Goal: Transaction & Acquisition: Purchase product/service

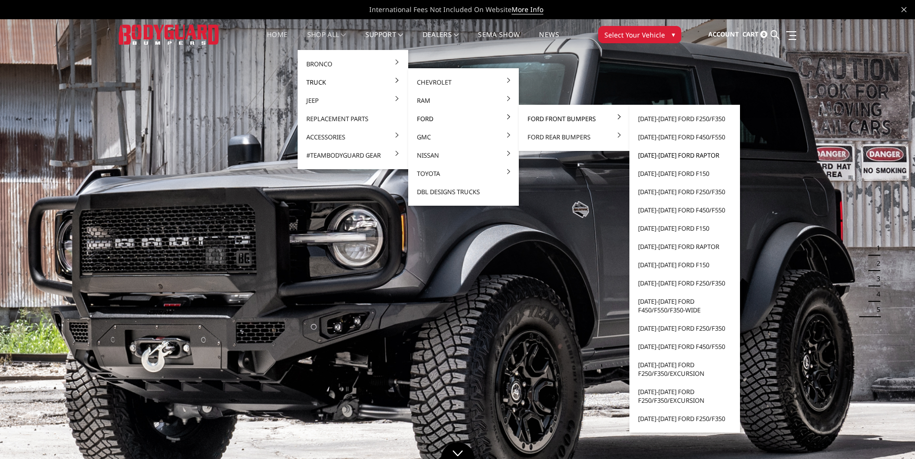
click at [676, 156] on link "[DATE]-[DATE] Ford Raptor" at bounding box center [684, 155] width 103 height 18
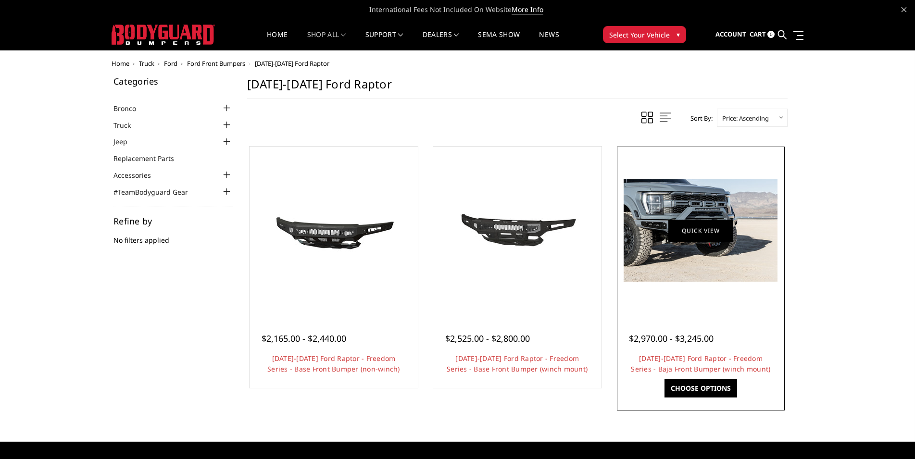
click at [718, 241] on link "Quick view" at bounding box center [700, 230] width 64 height 23
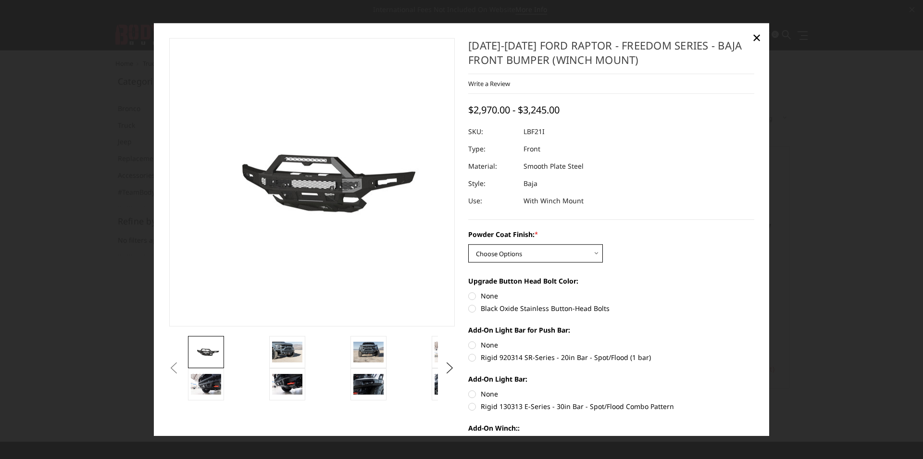
click at [468, 244] on select "Choose Options Bare Metal Texture Black Powder Coat" at bounding box center [535, 253] width 135 height 18
select select "2766"
click option "Texture Black Powder Coat" at bounding box center [0, 0] width 0 height 0
drag, startPoint x: 571, startPoint y: 127, endPoint x: 495, endPoint y: 122, distance: 77.1
click at [526, 136] on dl "SKU: LBF21IYTNB UPC: Type: Front Material: Smooth Plate Steel Style: Baja Use: …" at bounding box center [611, 166] width 286 height 87
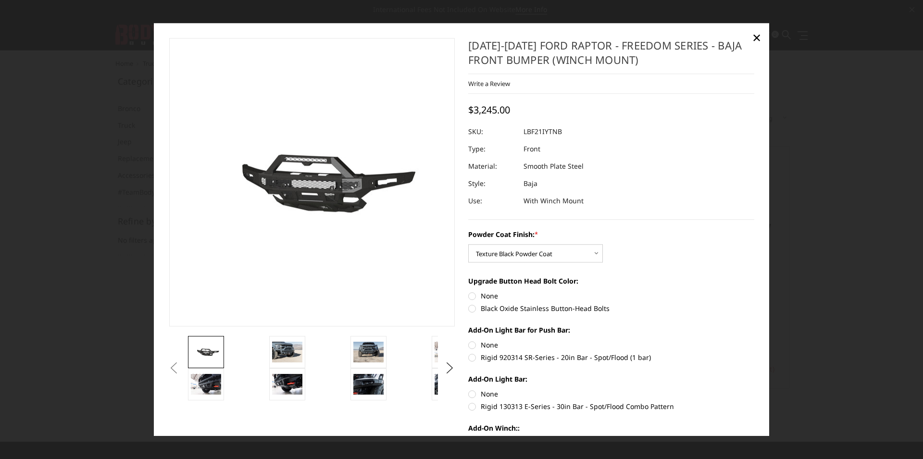
drag, startPoint x: 518, startPoint y: 132, endPoint x: 552, endPoint y: 132, distance: 33.6
click at [552, 132] on dl "SKU: LBF21IYTNB UPC: Type: Front Material: Smooth Plate Steel Style: Baja Use: …" at bounding box center [611, 166] width 286 height 87
drag, startPoint x: 558, startPoint y: 132, endPoint x: 524, endPoint y: 136, distance: 34.8
click at [524, 136] on dl "SKU: LBF21IYTNB UPC: Type: Front Material: Smooth Plate Steel Style: Baja Use: …" at bounding box center [611, 166] width 286 height 87
click at [469, 310] on label "Black Oxide Stainless Button-Head Bolts" at bounding box center [611, 308] width 286 height 10
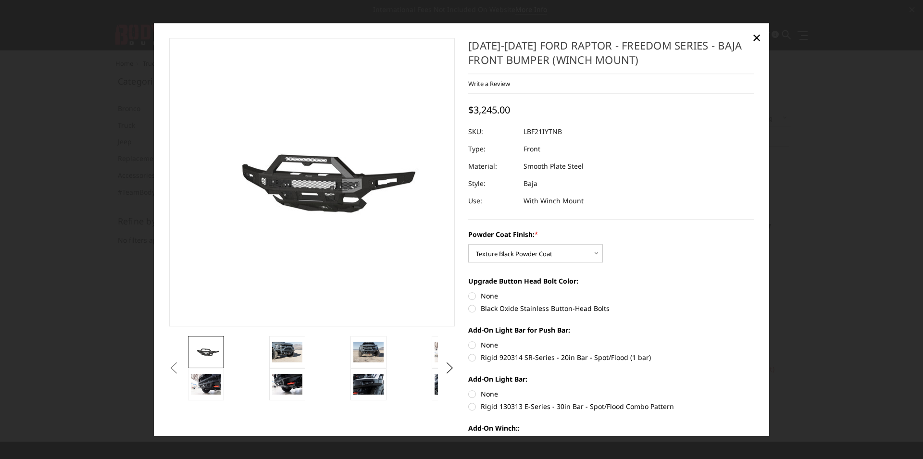
click at [754, 291] on input "Black Oxide Stainless Button-Head Bolts" at bounding box center [754, 291] width 0 height 0
radio input "true"
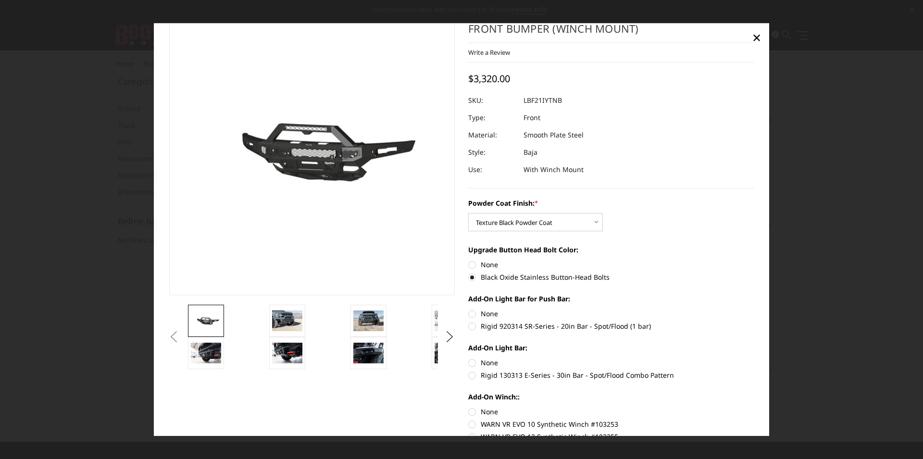
scroll to position [55, 0]
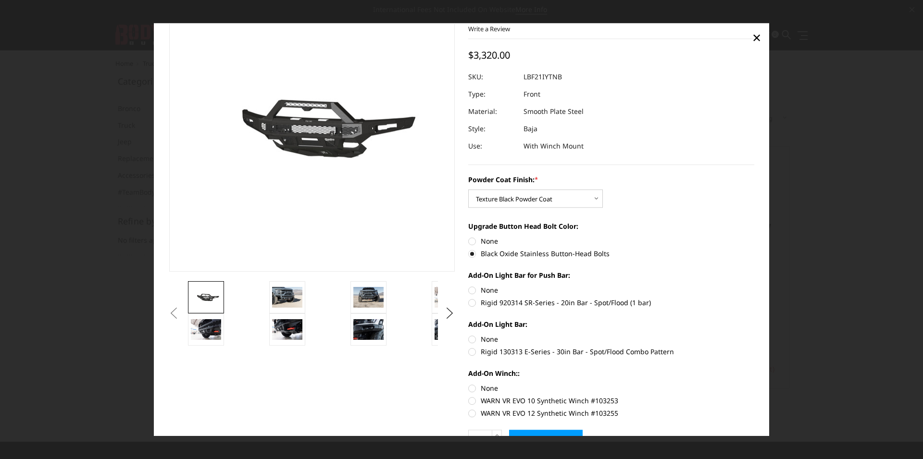
click at [469, 304] on label "Rigid 920314 SR-Series - 20in Bar - Spot/Flood (1 bar)" at bounding box center [611, 302] width 286 height 10
click at [754, 285] on input "Rigid 920314 SR-Series - 20in Bar - Spot/Flood (1 bar)" at bounding box center [754, 285] width 0 height 0
radio input "true"
click at [473, 353] on label "Rigid 130313 E-Series - 30in Bar - Spot/Flood Combo Pattern" at bounding box center [611, 352] width 286 height 10
click at [754, 335] on input "Rigid 130313 E-Series - 30in Bar - Spot/Flood Combo Pattern" at bounding box center [754, 334] width 0 height 0
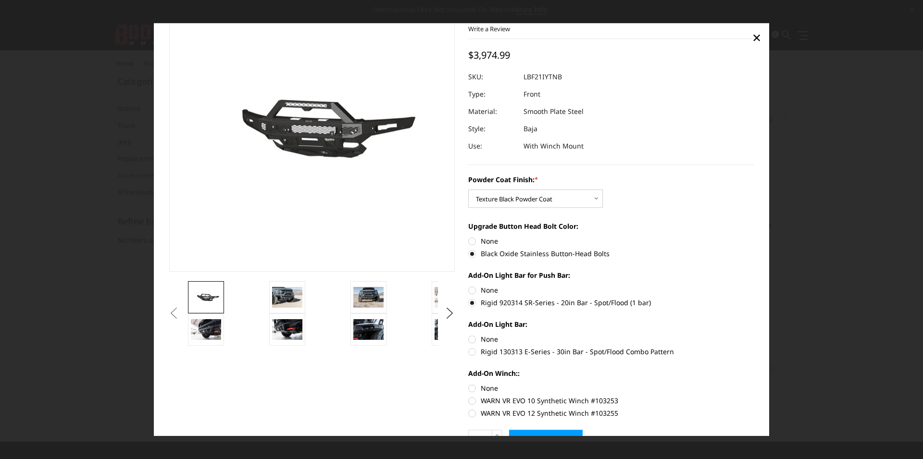
radio input "true"
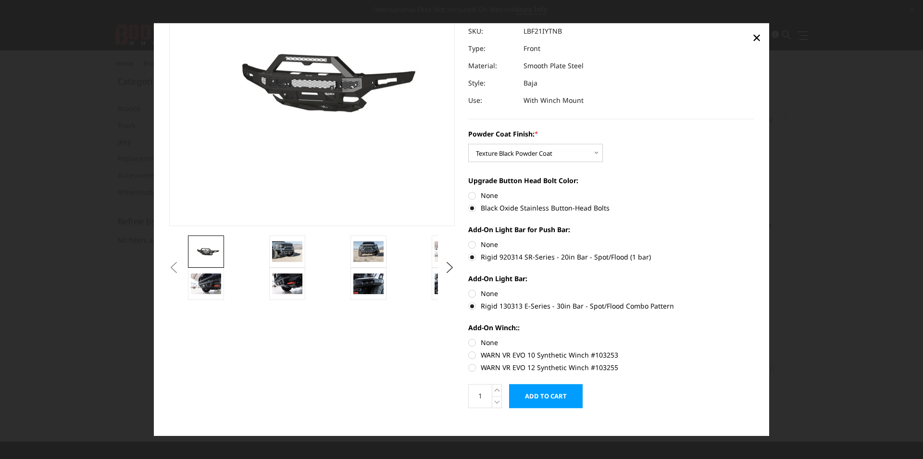
scroll to position [112, 0]
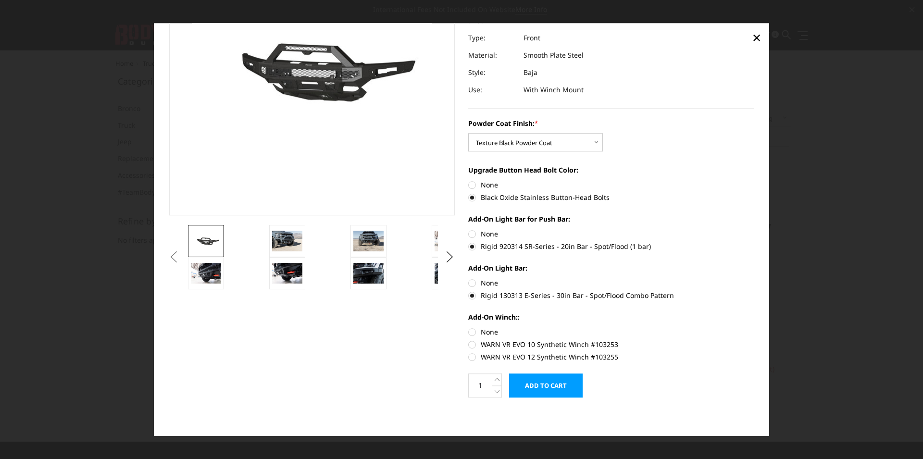
click at [470, 347] on label "WARN VR EVO 10 Synthetic Winch #103253" at bounding box center [611, 344] width 286 height 10
click at [754, 327] on input "WARN VR EVO 10 Synthetic Winch #103253" at bounding box center [754, 327] width 0 height 0
radio input "true"
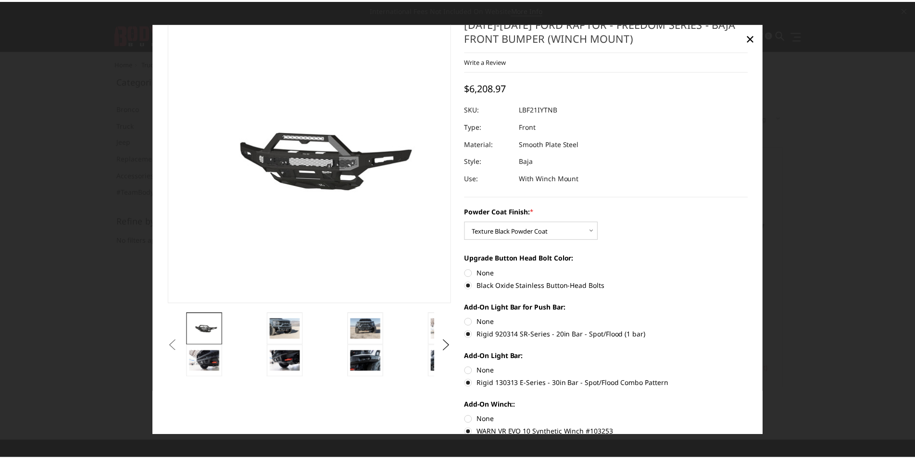
scroll to position [0, 0]
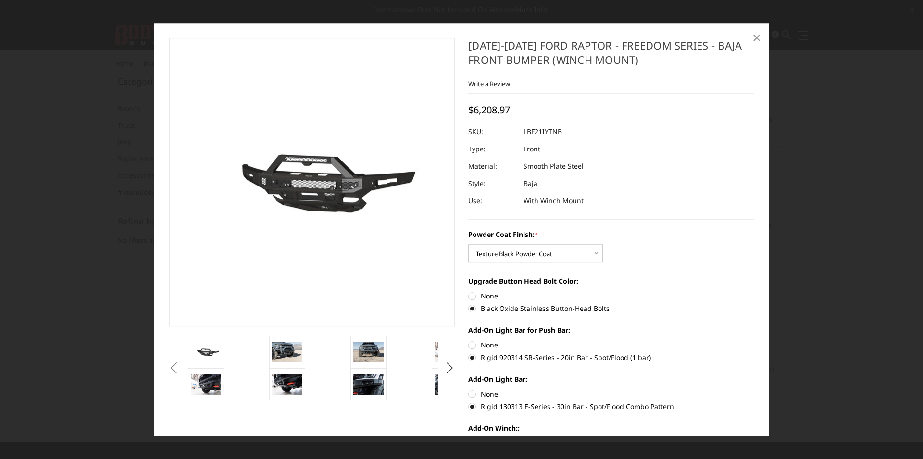
click at [756, 37] on span "×" at bounding box center [756, 37] width 9 height 21
